Goal: Task Accomplishment & Management: Manage account settings

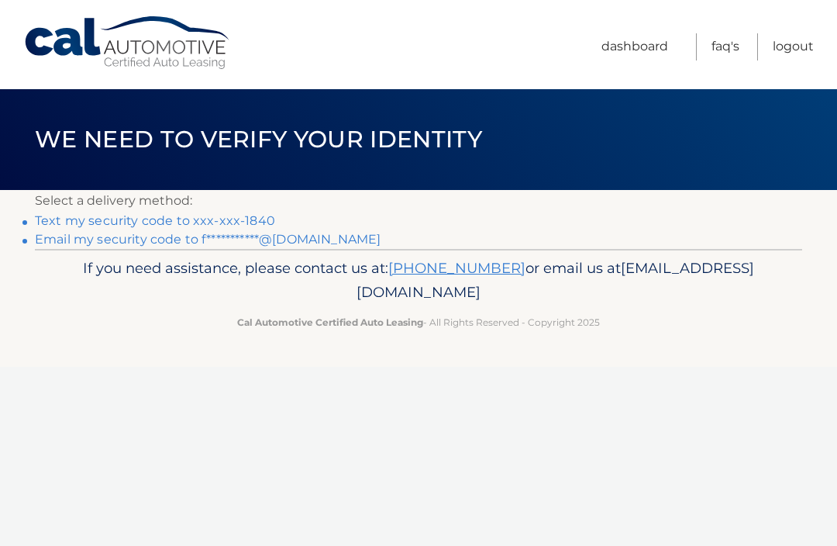
click at [219, 215] on link "Text my security code to xxx-xxx-1840" at bounding box center [155, 220] width 240 height 15
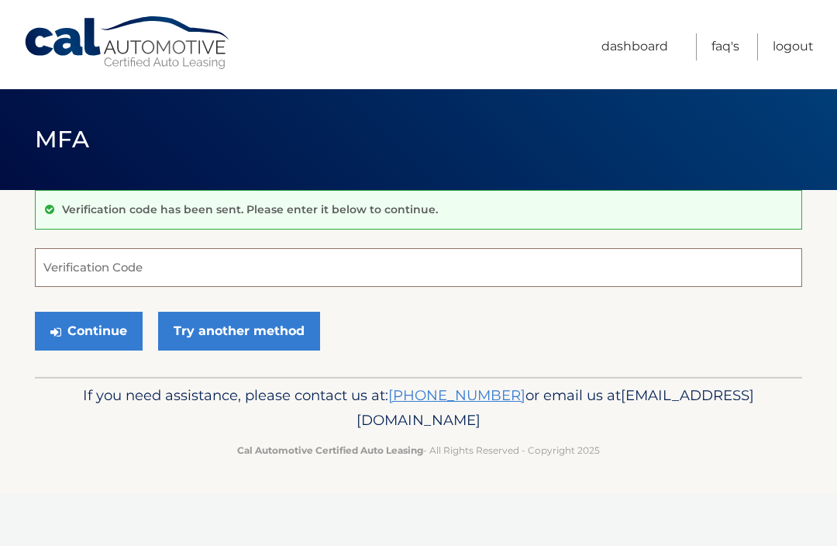
click at [125, 253] on input "Verification Code" at bounding box center [418, 267] width 767 height 39
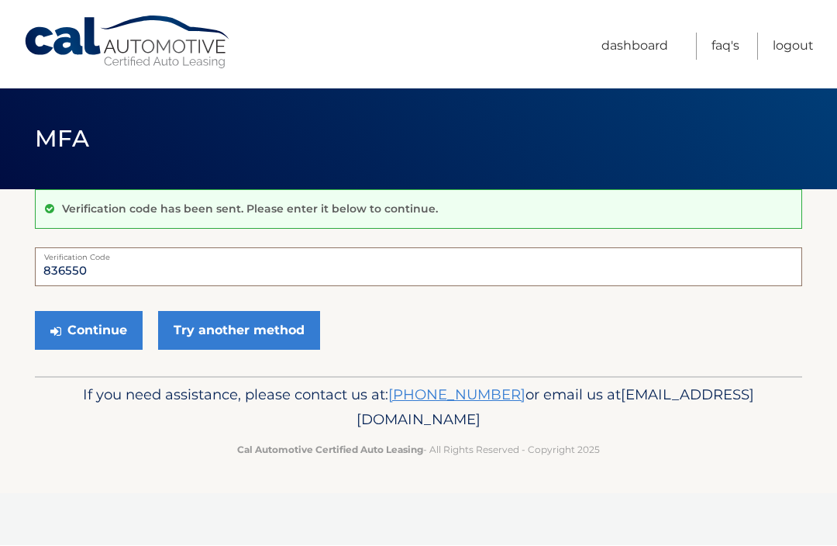
type input "836550"
click at [95, 329] on button "Continue" at bounding box center [89, 331] width 108 height 39
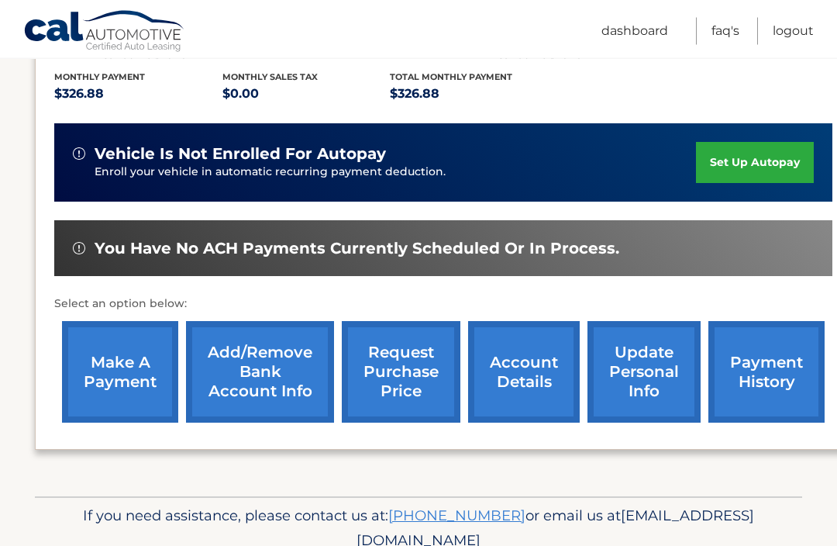
scroll to position [339, 0]
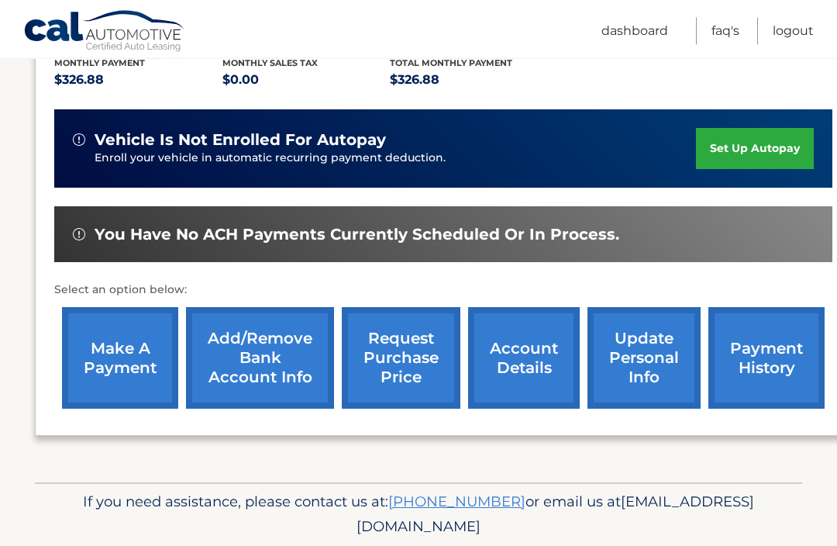
click at [252, 365] on link "Add/Remove bank account info" at bounding box center [260, 359] width 148 height 102
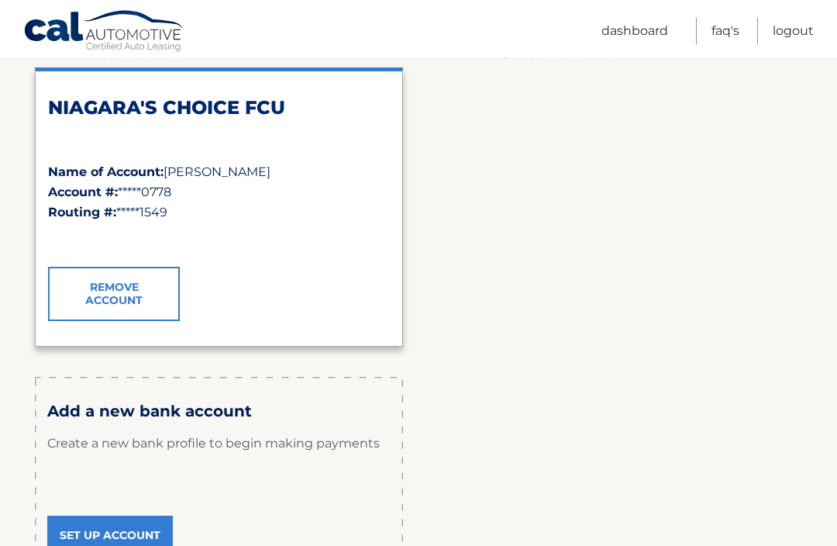
scroll to position [243, 0]
click at [118, 291] on link "Remove Account" at bounding box center [114, 293] width 132 height 54
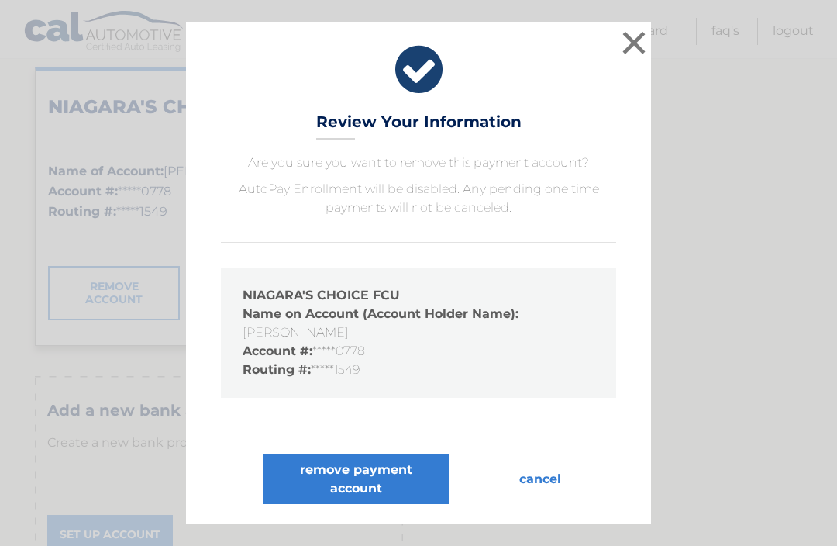
click at [301, 504] on button "remove payment account" at bounding box center [357, 479] width 186 height 50
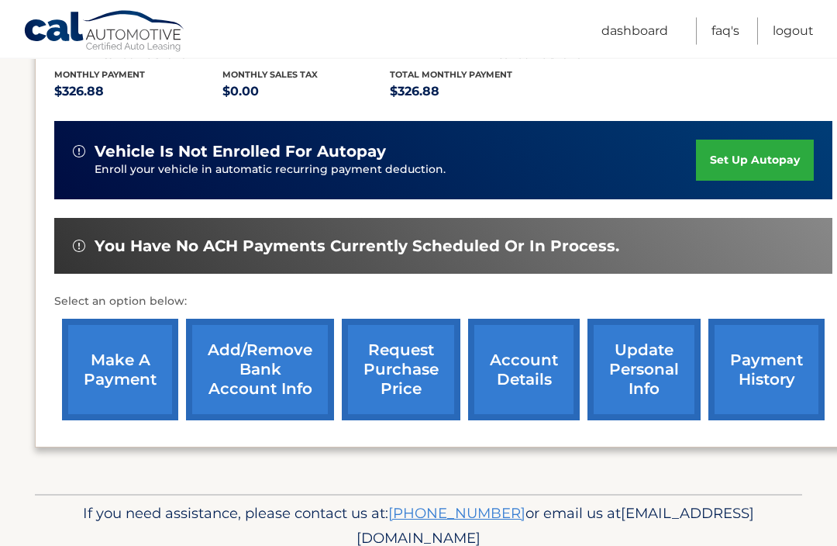
scroll to position [329, 0]
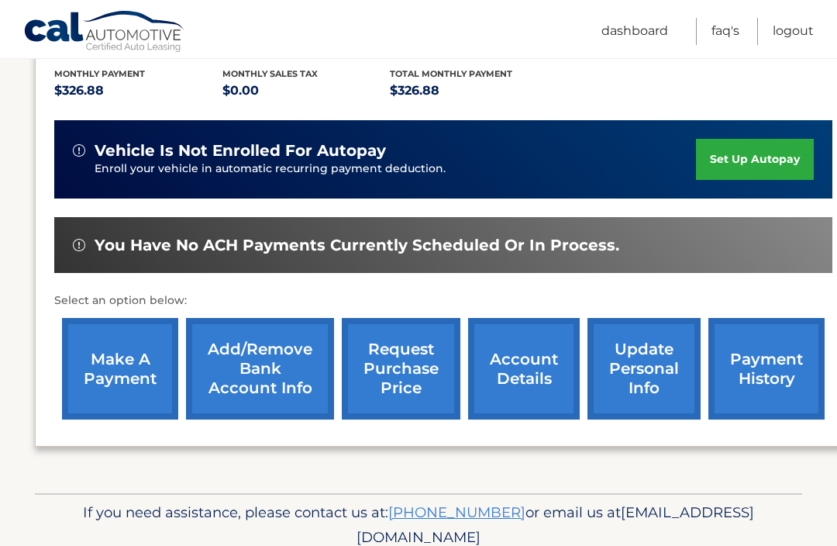
click at [261, 360] on link "Add/Remove bank account info" at bounding box center [260, 369] width 148 height 102
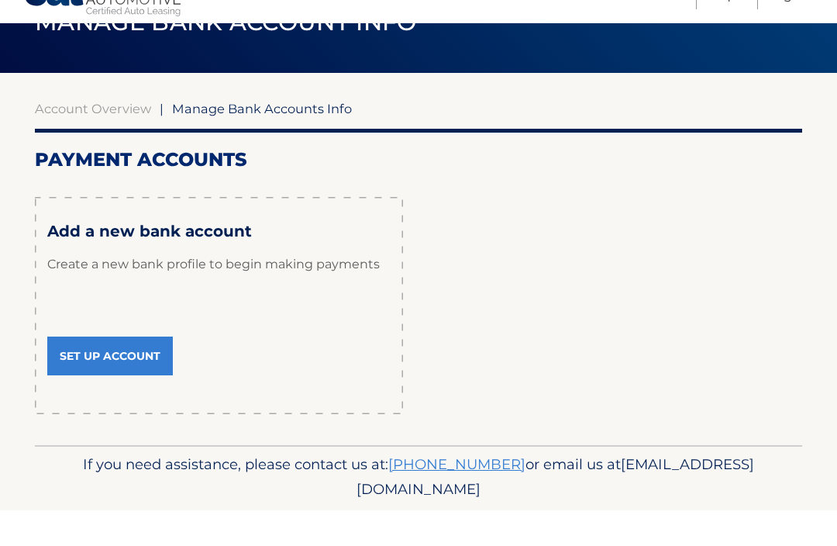
scroll to position [81, 0]
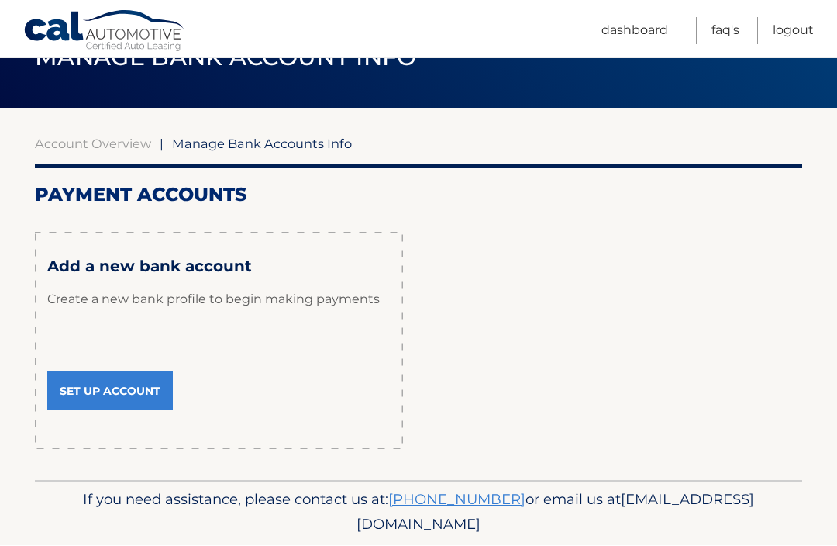
click at [112, 381] on link "Set Up Account" at bounding box center [110, 391] width 126 height 39
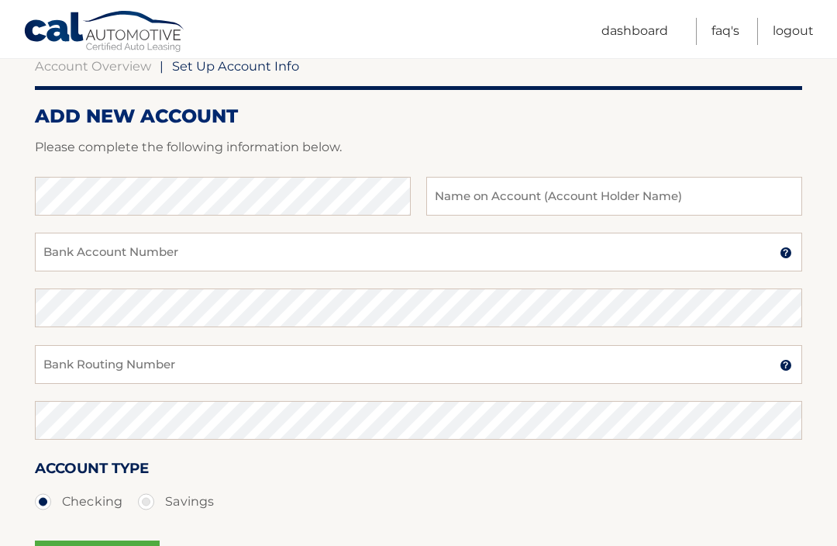
scroll to position [163, 0]
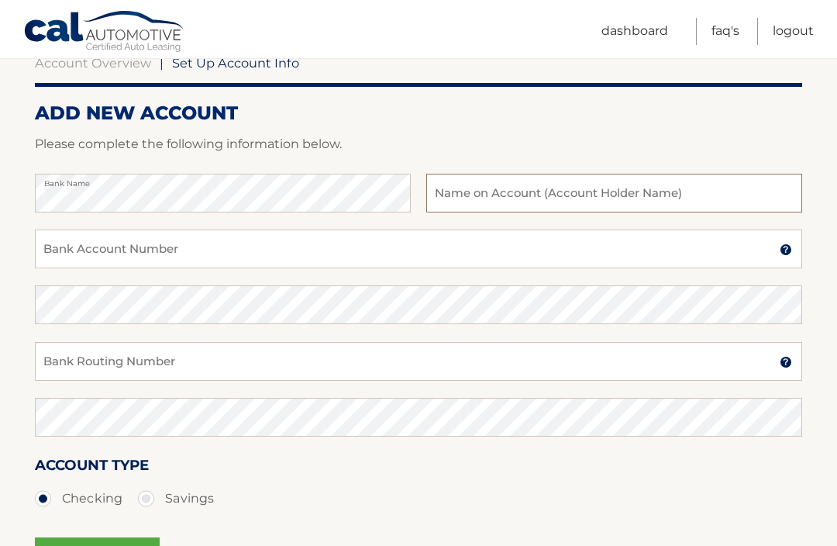
click at [495, 188] on input "text" at bounding box center [614, 193] width 376 height 39
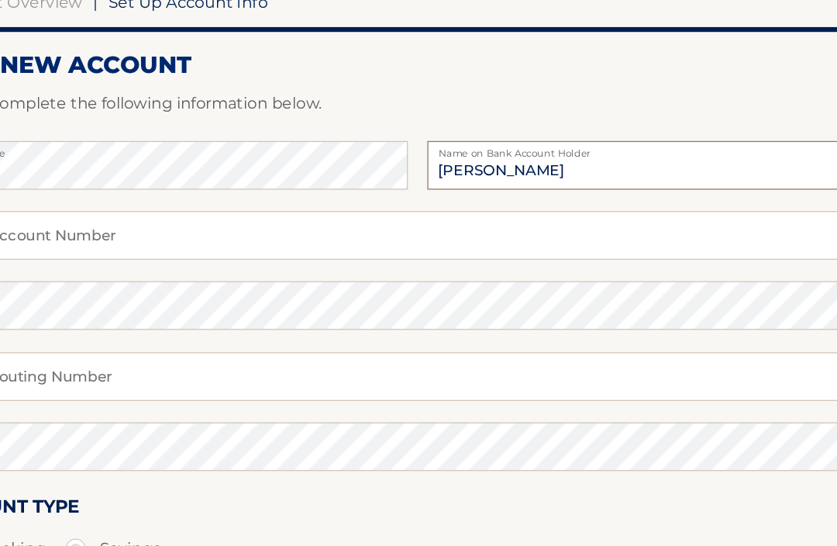
type input "[PERSON_NAME]"
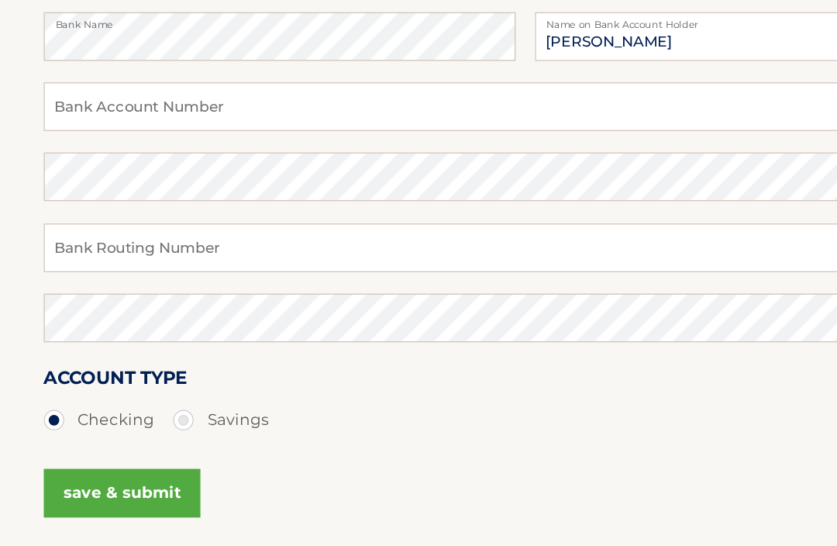
scroll to position [257, 0]
